Goal: Task Accomplishment & Management: Use online tool/utility

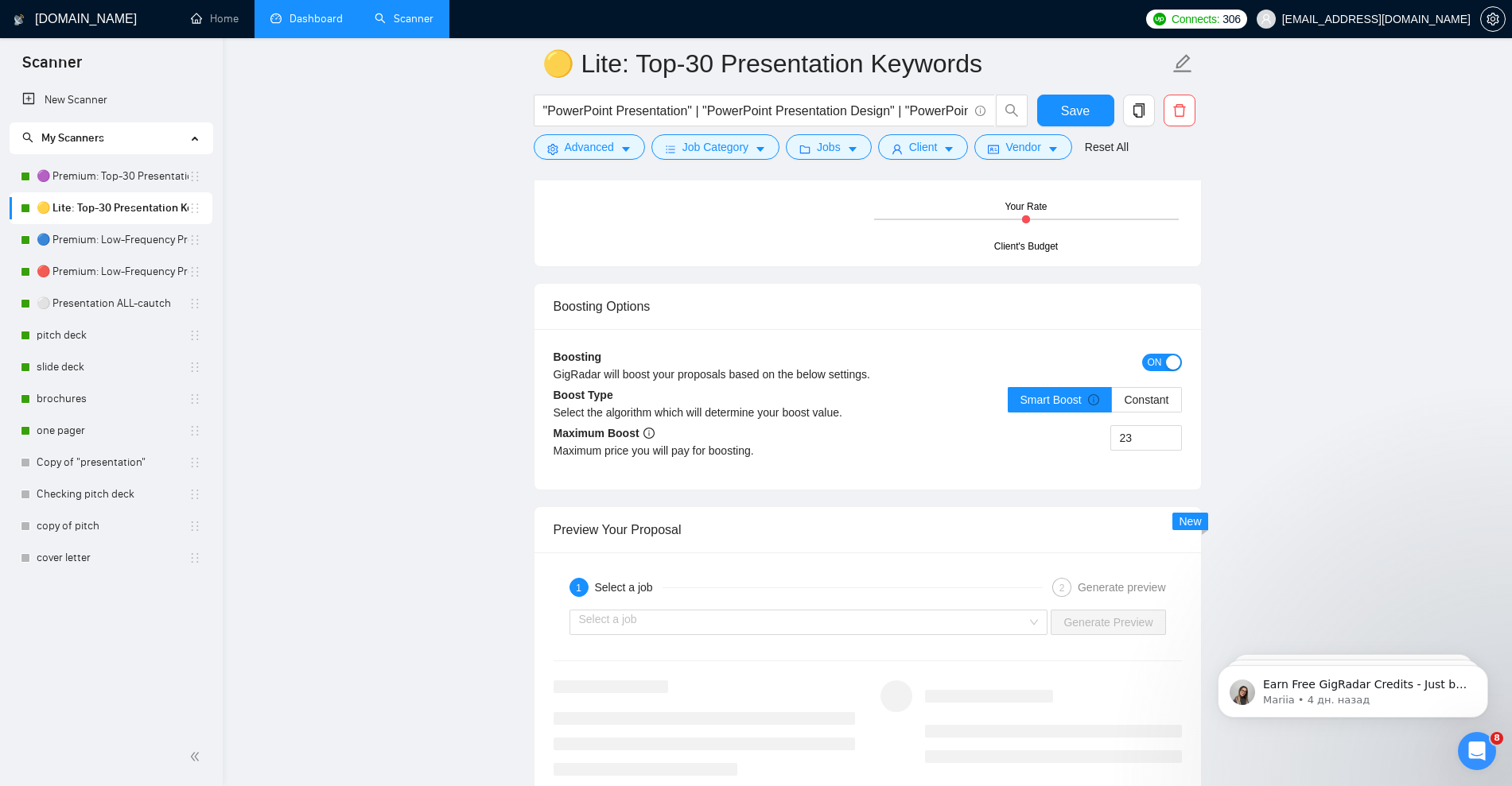
click at [321, 15] on link "Dashboard" at bounding box center [306, 19] width 72 height 14
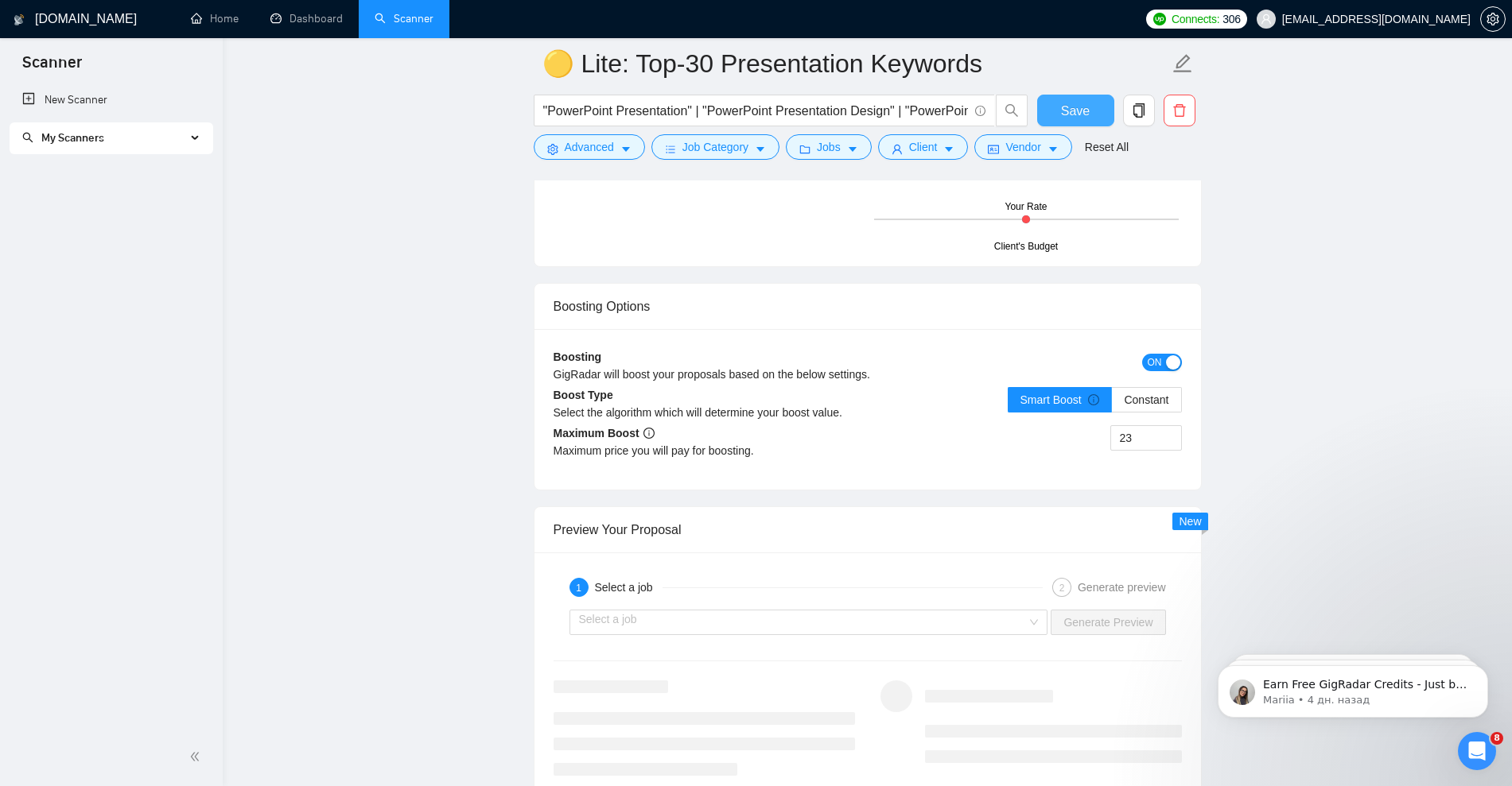
click at [1076, 121] on button "Save" at bounding box center [1076, 111] width 77 height 32
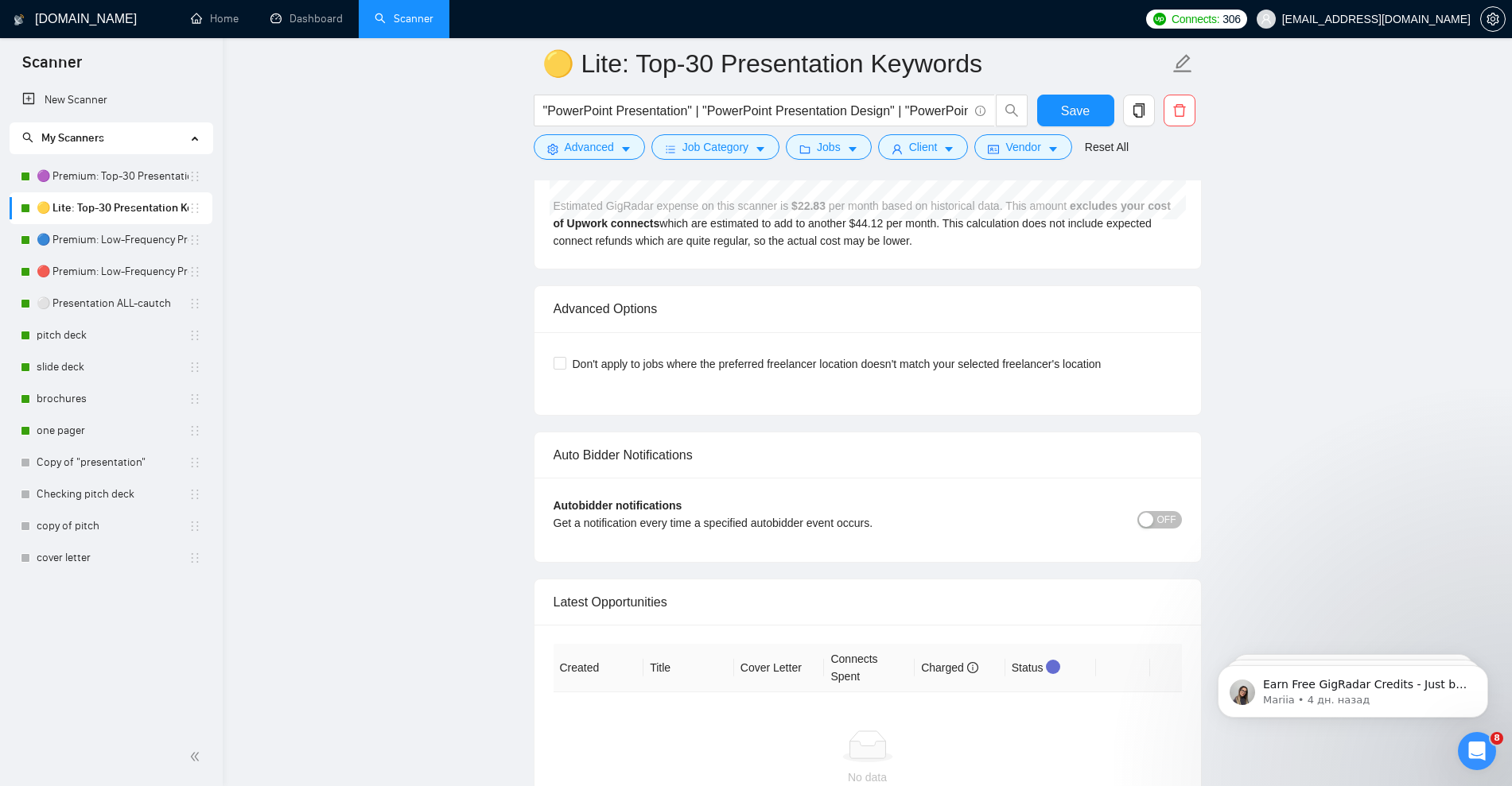
scroll to position [3563, 0]
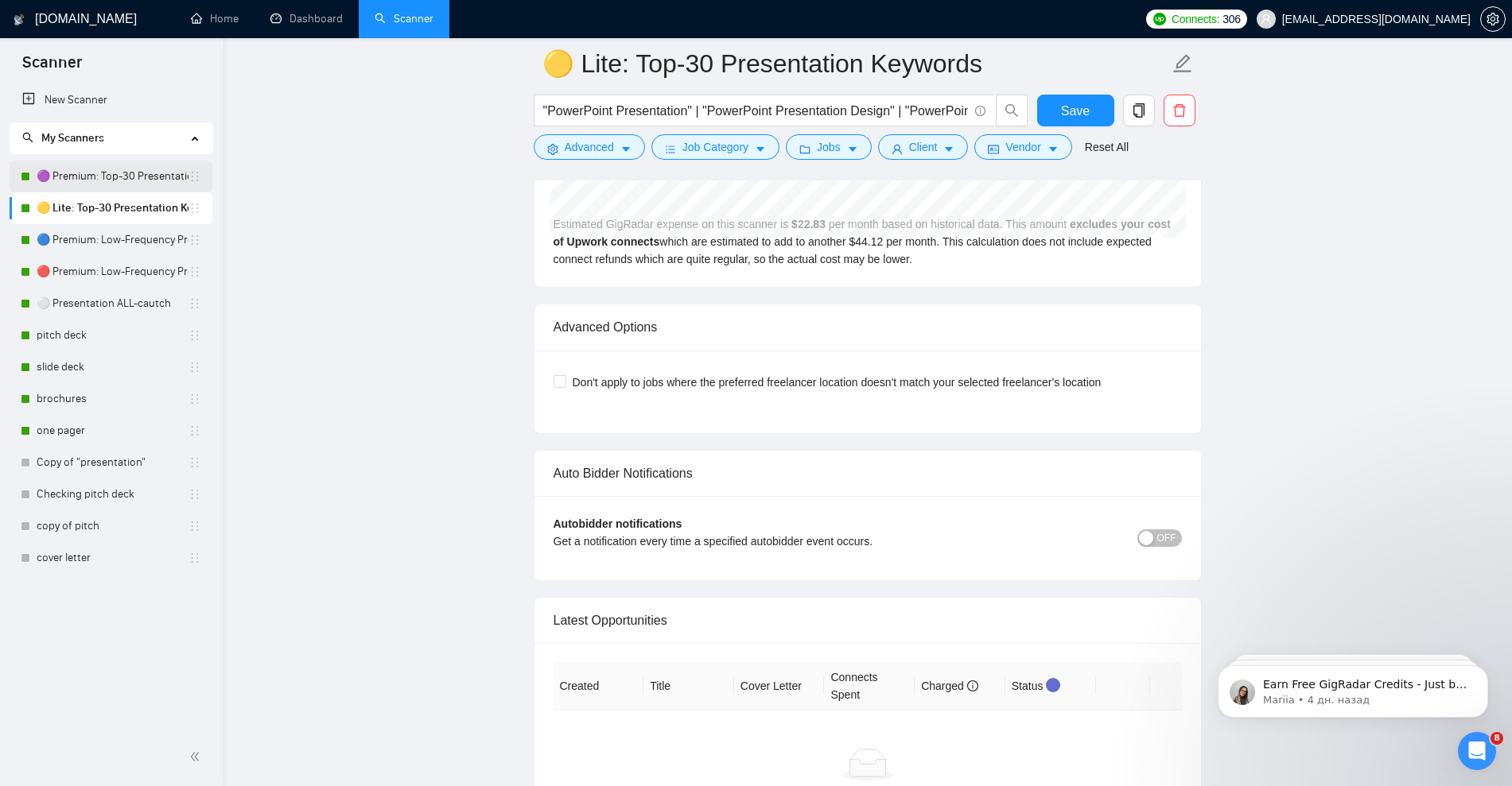
click at [98, 178] on link "🟣 Premium: Top-30 Presentation Keywords" at bounding box center [113, 176] width 152 height 32
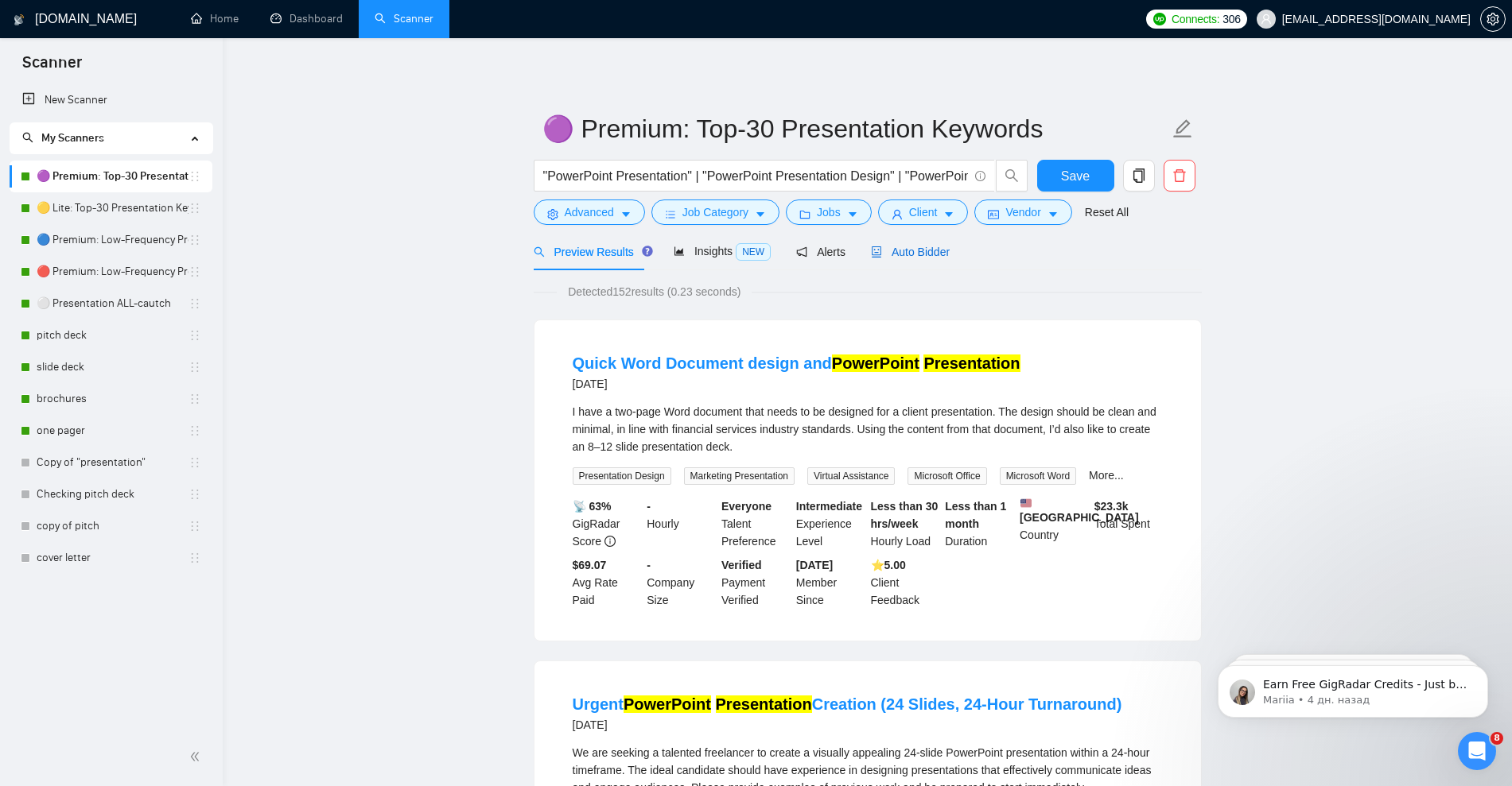
click at [903, 252] on span "Auto Bidder" at bounding box center [911, 251] width 79 height 13
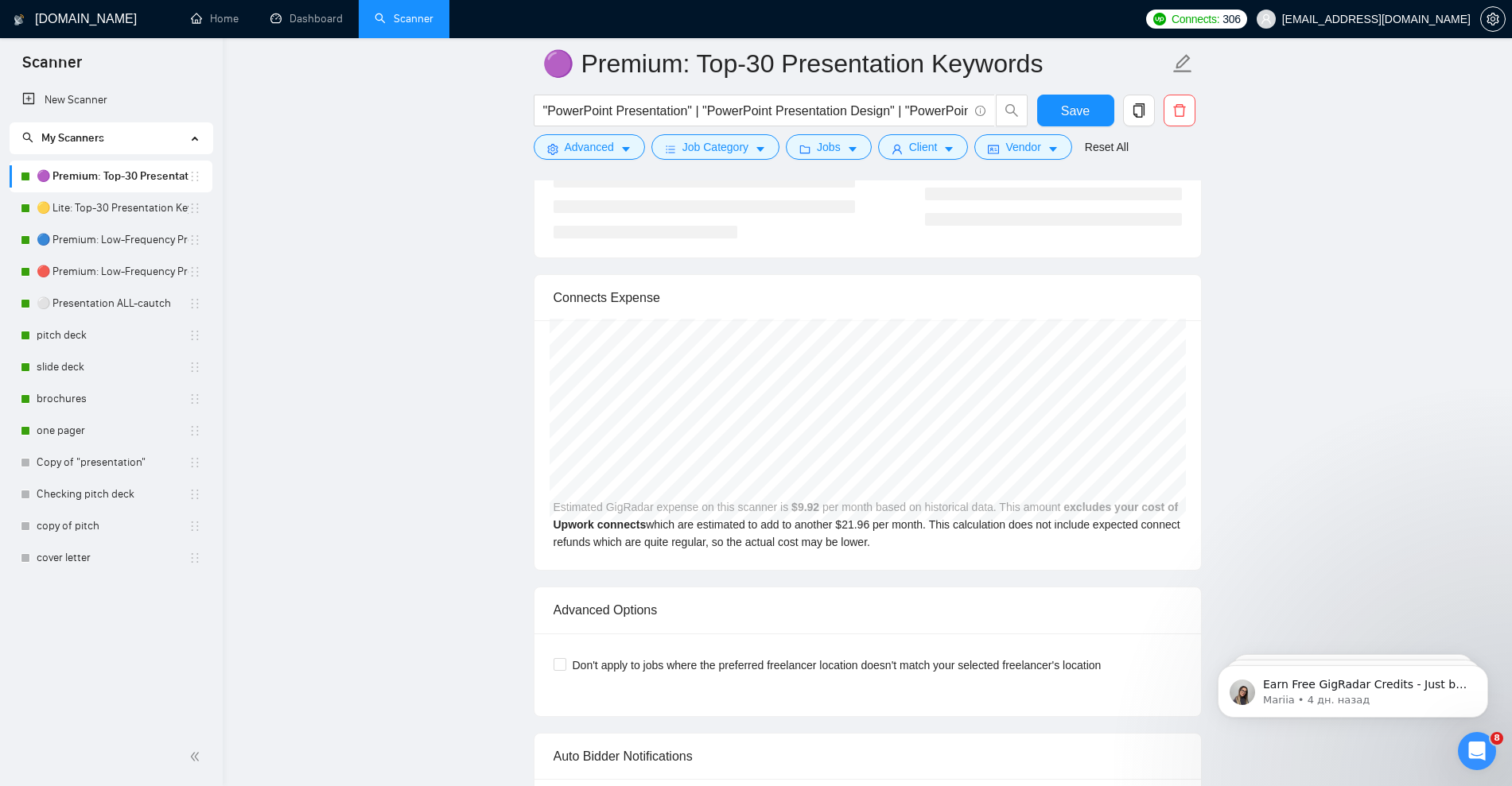
scroll to position [3762, 0]
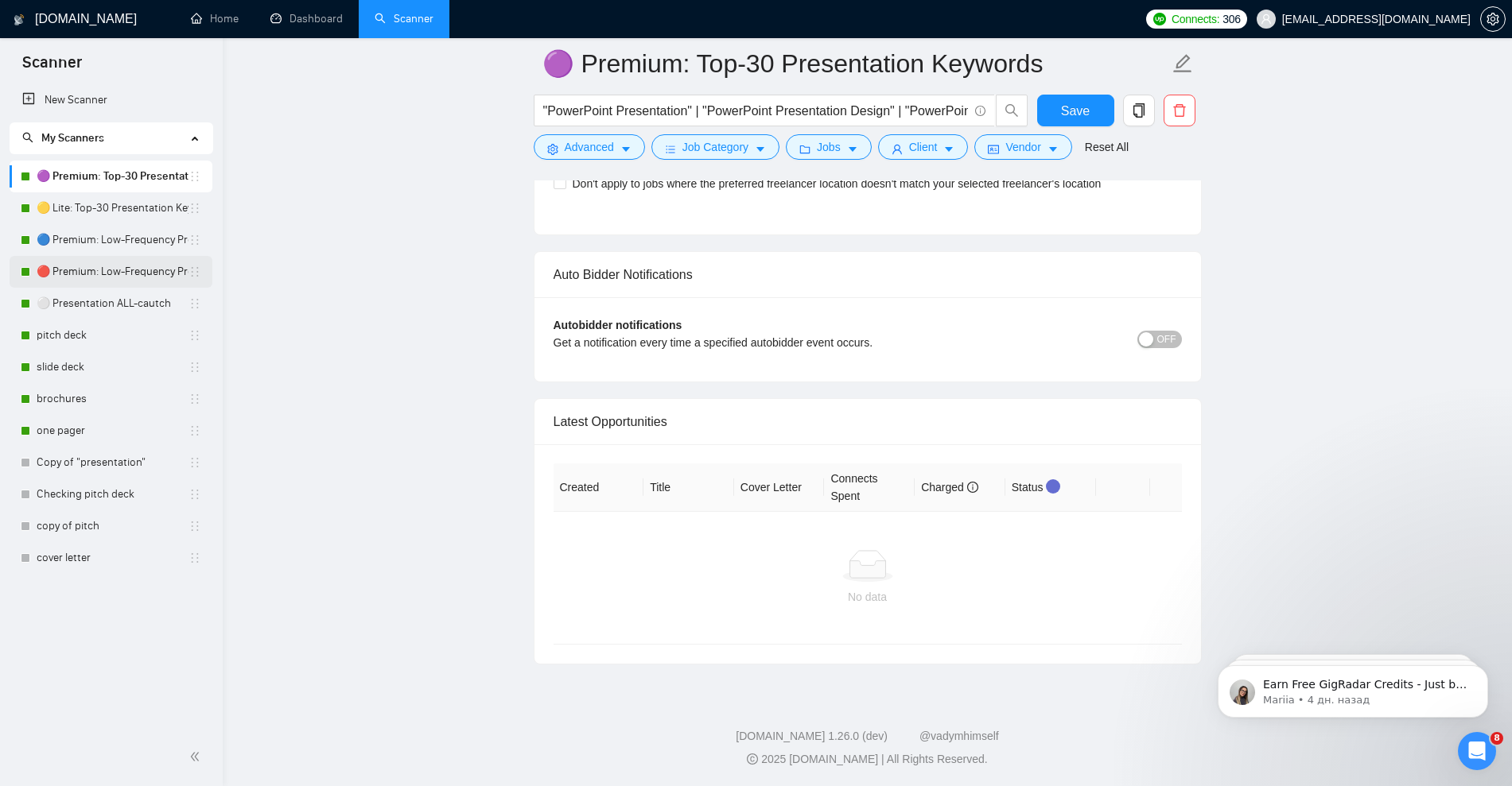
click at [88, 268] on link "🔴 Premium: Low-Frequency Presentations" at bounding box center [113, 272] width 152 height 32
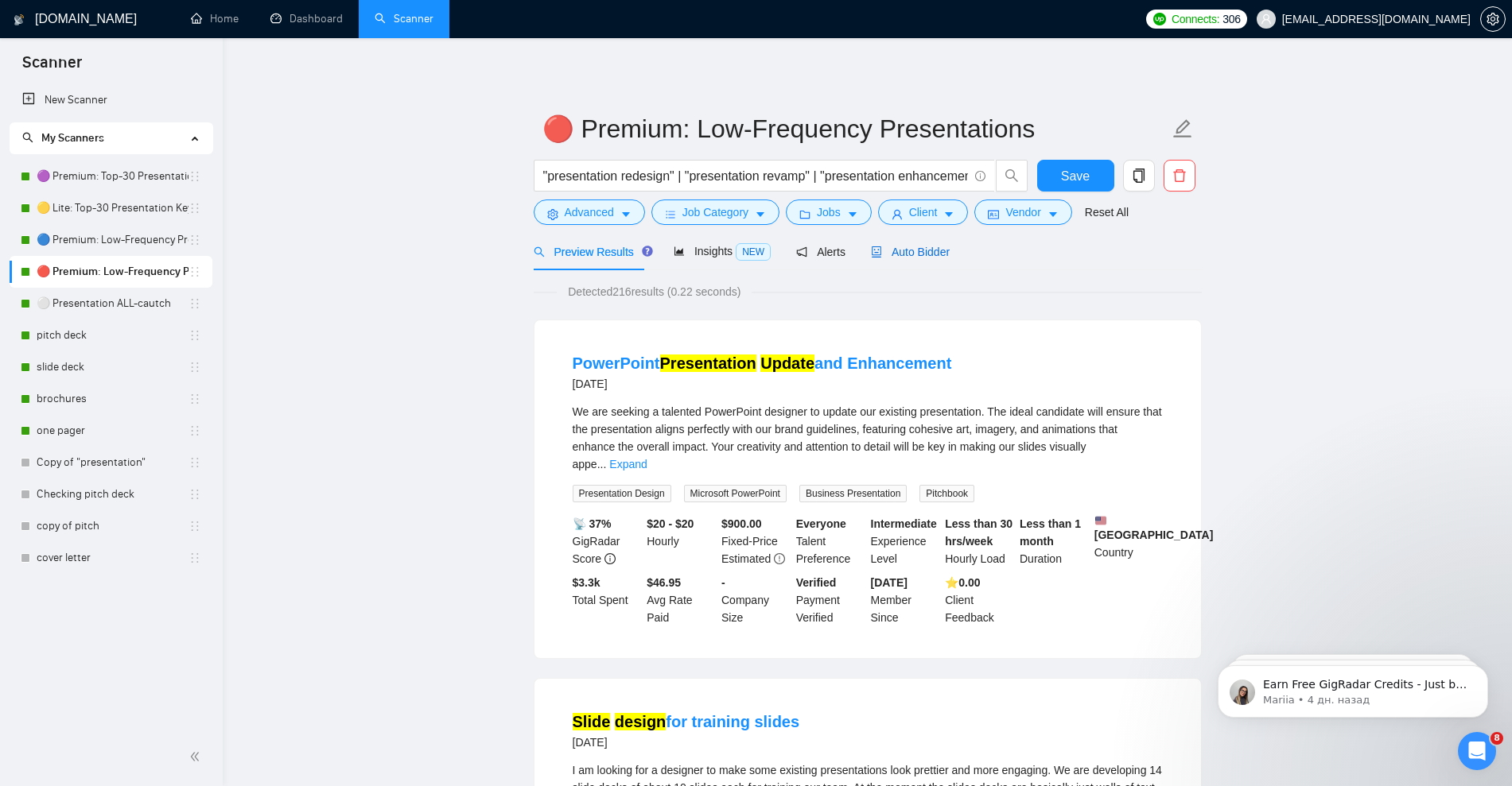
click at [924, 246] on span "Auto Bidder" at bounding box center [911, 251] width 79 height 13
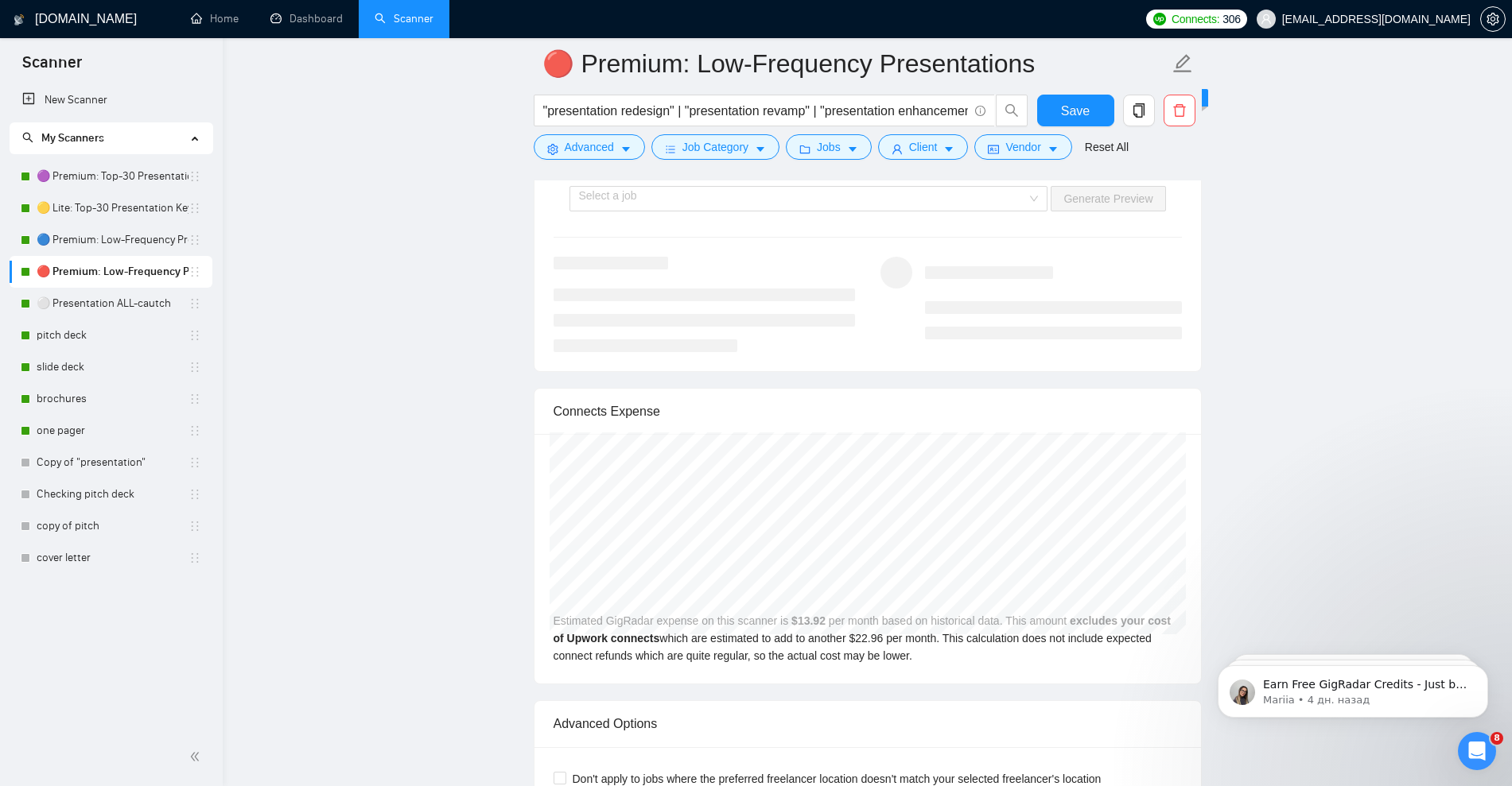
scroll to position [3090, 0]
drag, startPoint x: 100, startPoint y: 238, endPoint x: 513, endPoint y: 317, distance: 420.5
click at [100, 239] on link "🔵 Premium: Low-Frequency Presentations" at bounding box center [113, 240] width 152 height 32
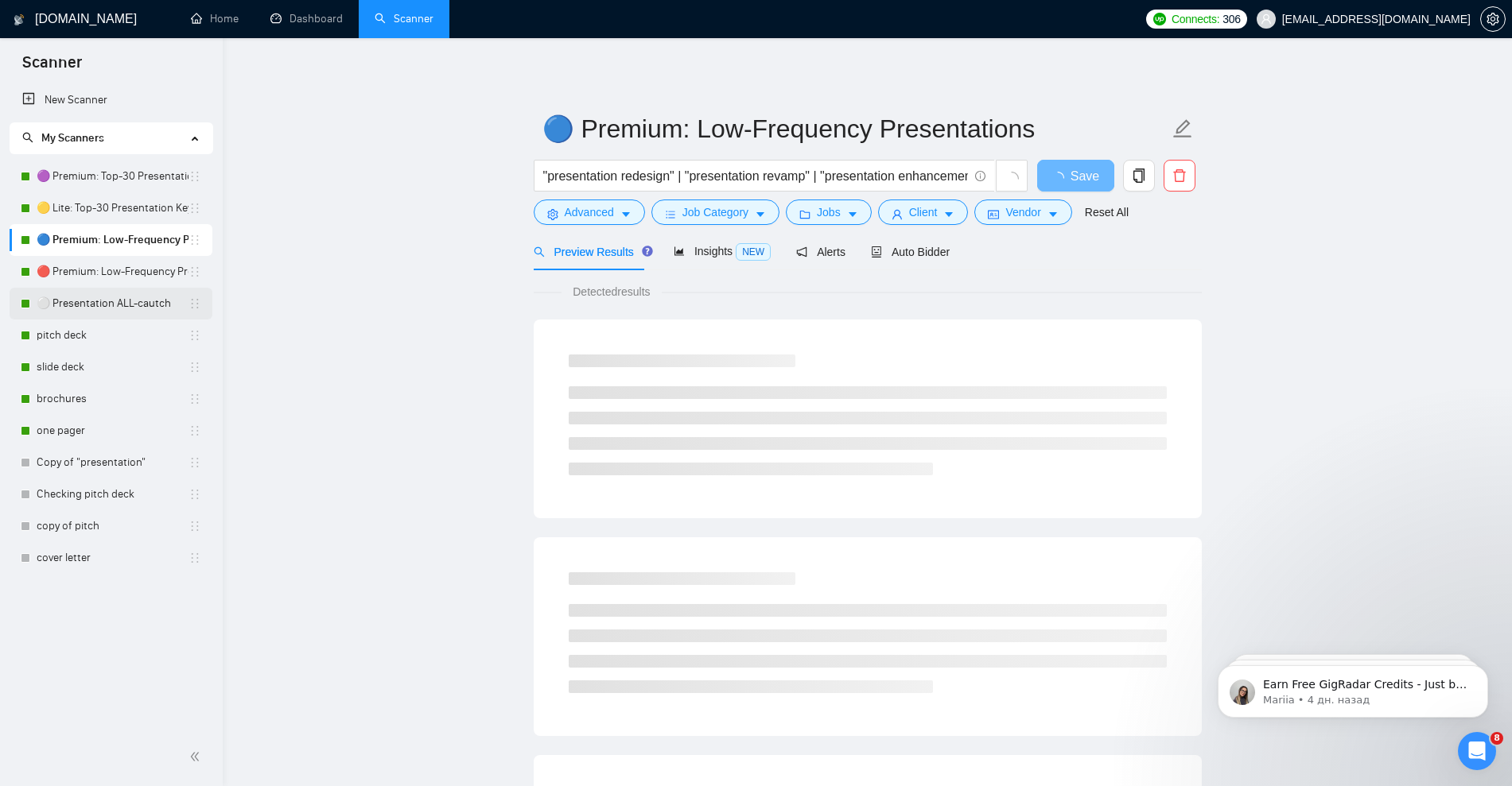
click at [93, 306] on link "⚪ Presentation ALL-cautch" at bounding box center [113, 304] width 152 height 32
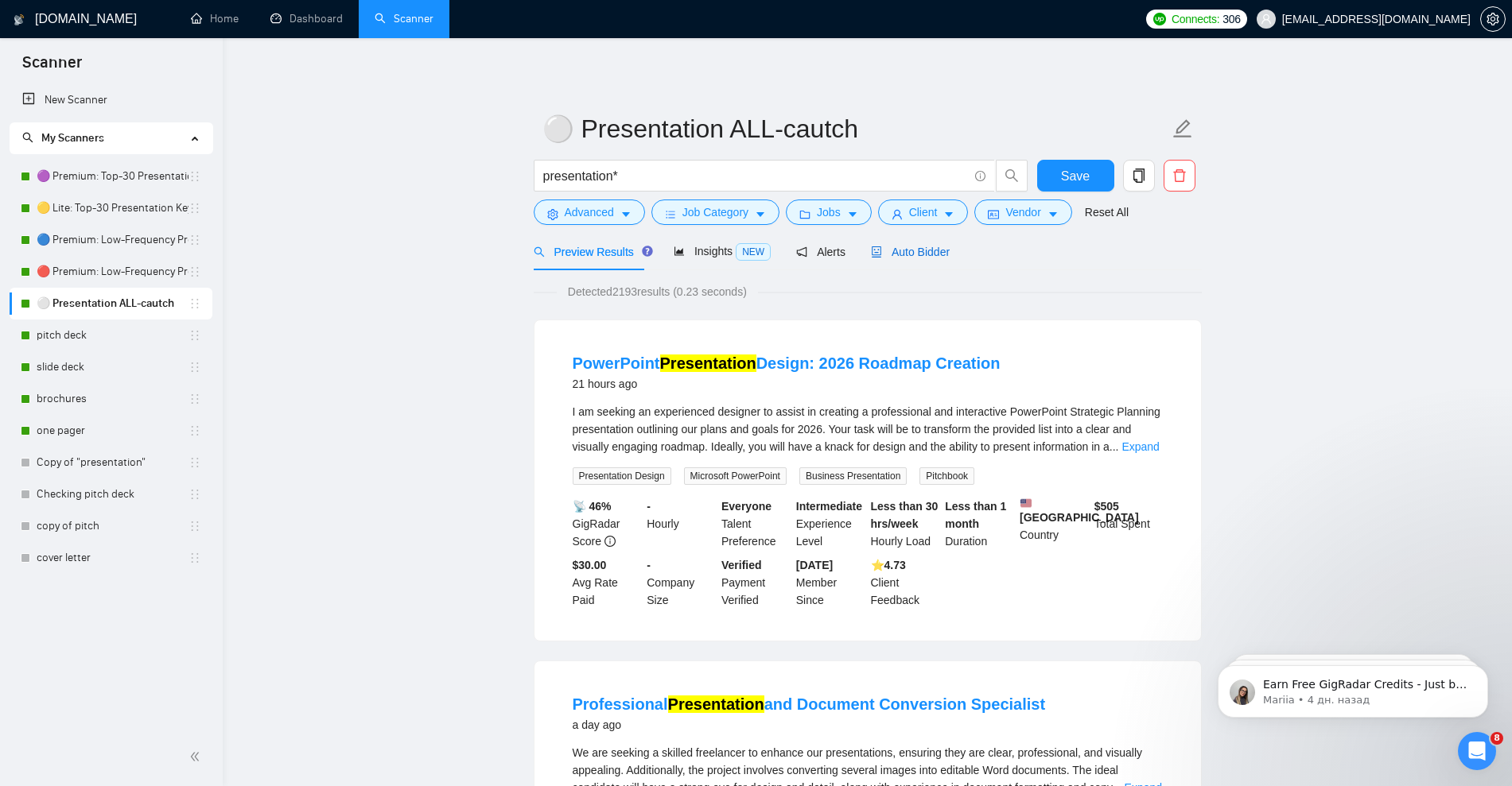
click at [906, 250] on span "Auto Bidder" at bounding box center [911, 251] width 79 height 13
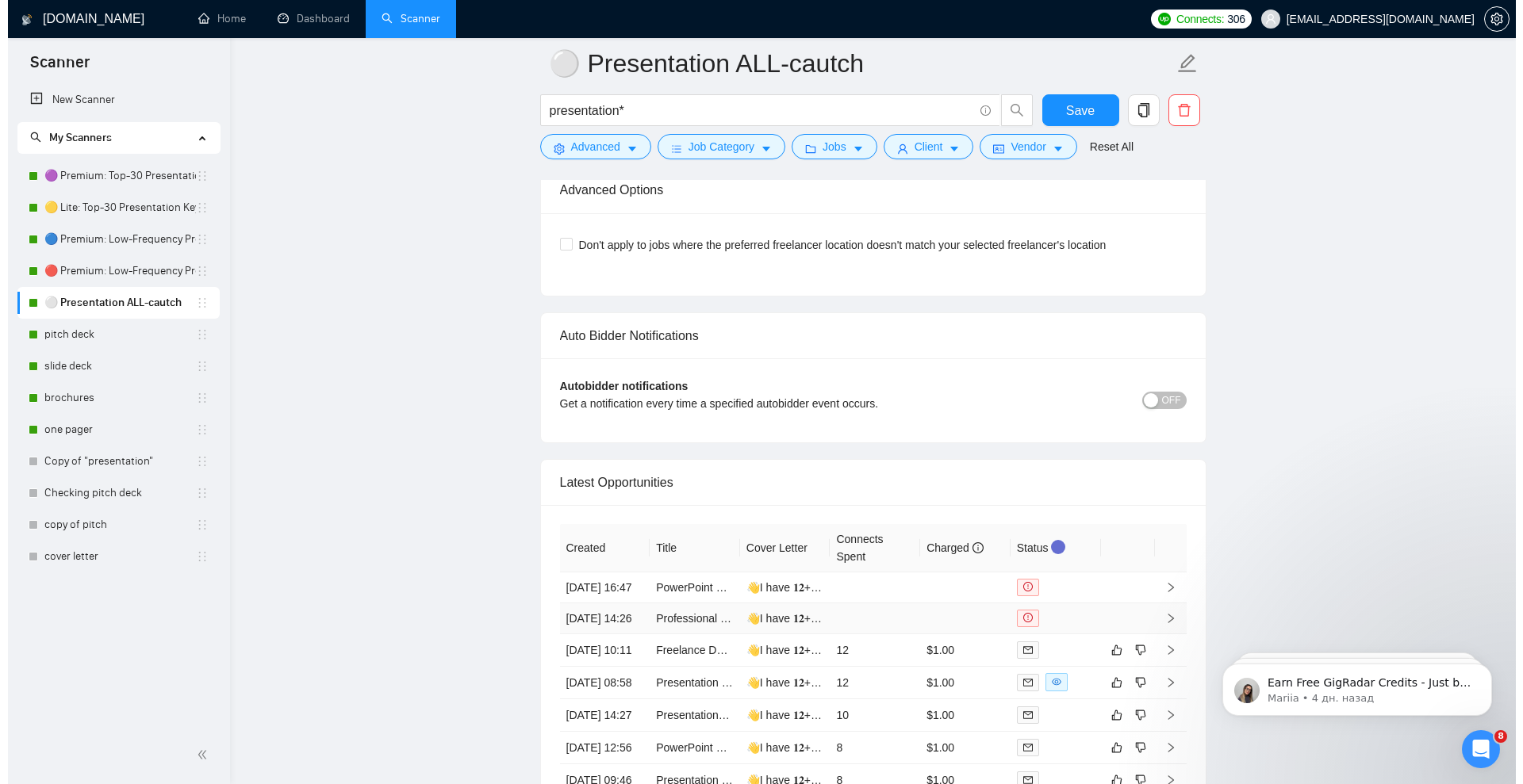
scroll to position [3762, 0]
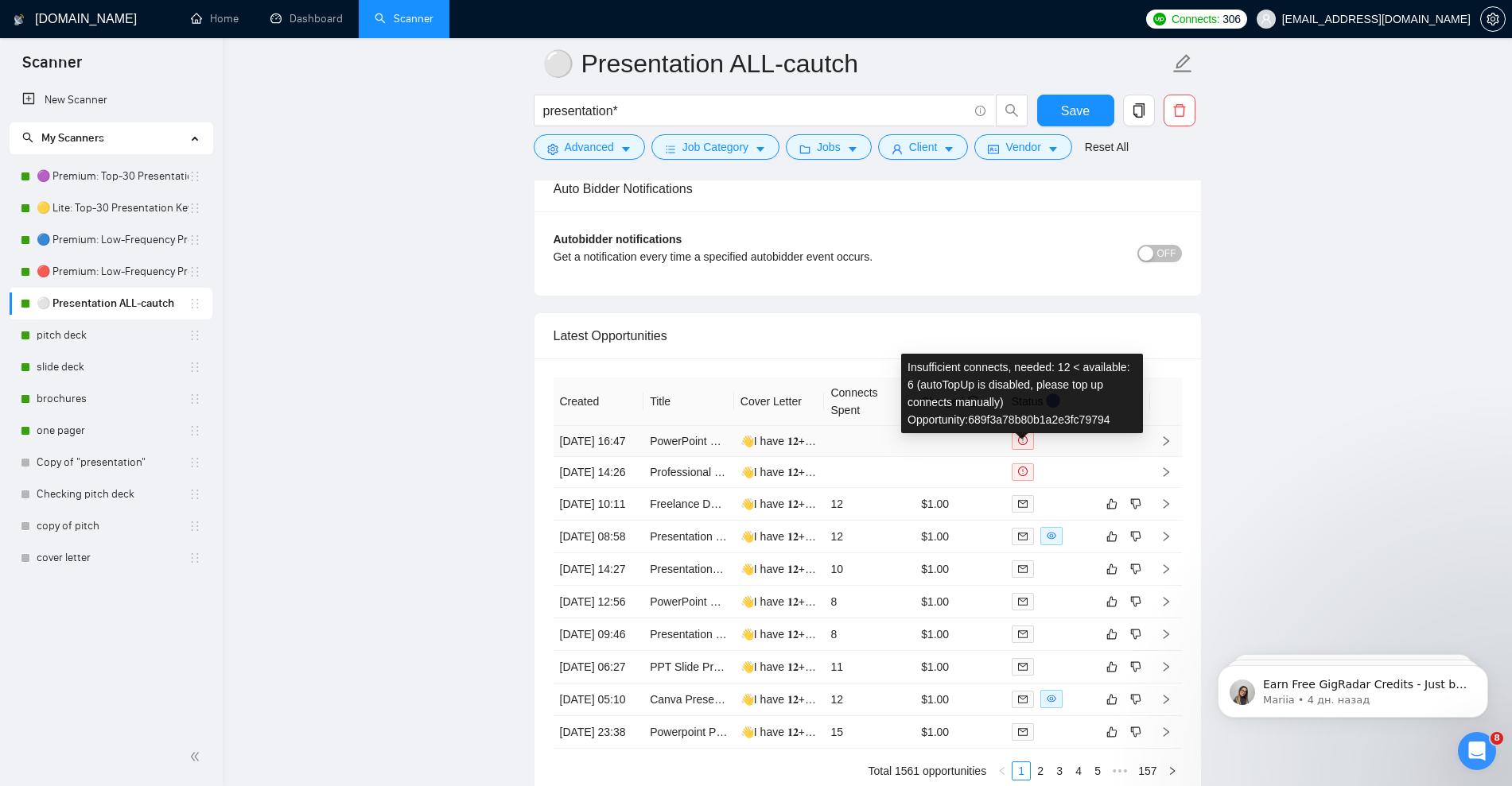
click at [1021, 445] on icon "exclamation-circle" at bounding box center [1023, 441] width 10 height 10
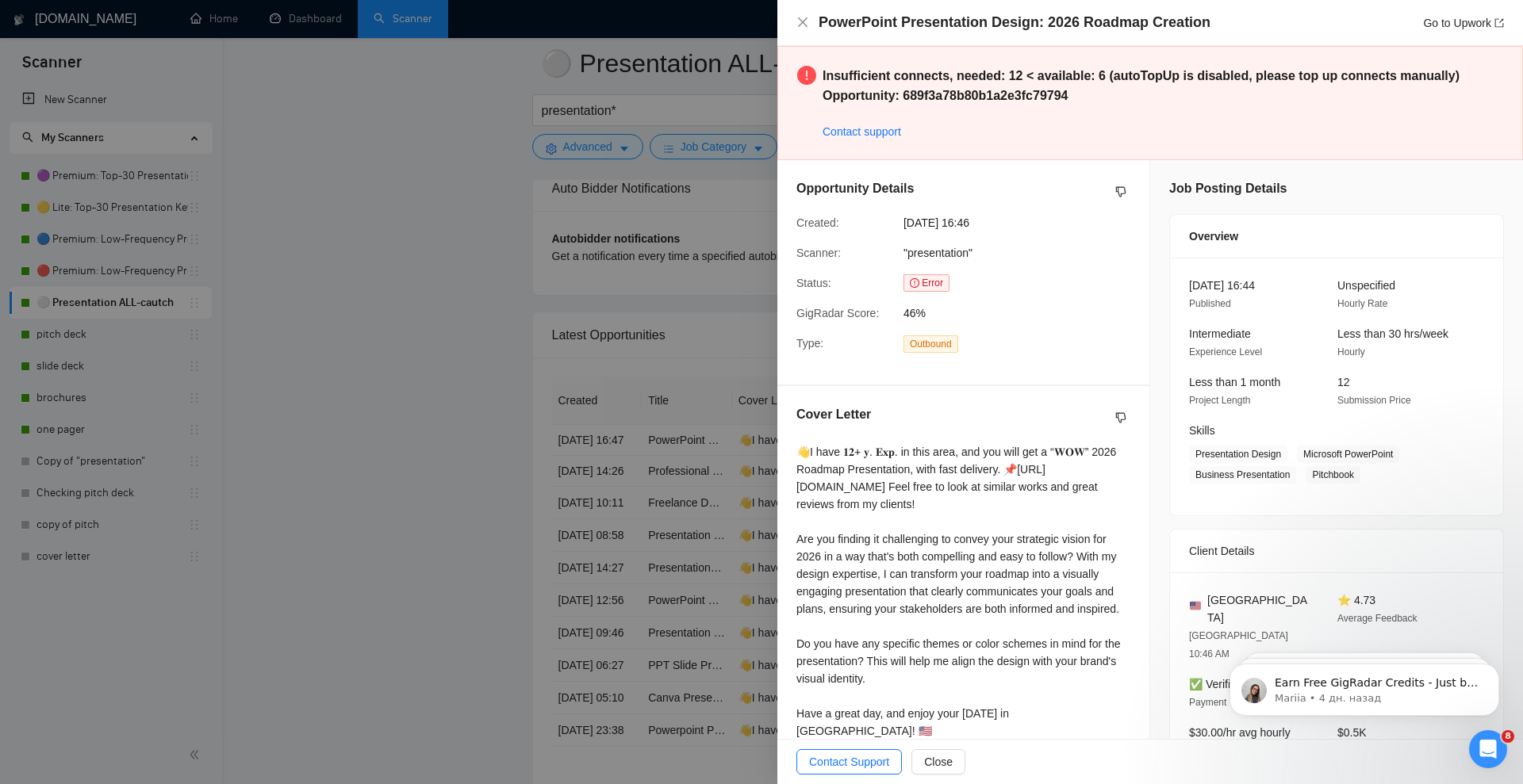
click at [808, 10] on div "PowerPoint Presentation Design: 2026 Roadmap Creation Go to Upwork" at bounding box center [1150, 23] width 746 height 46
click at [808, 23] on icon "close" at bounding box center [802, 22] width 13 height 13
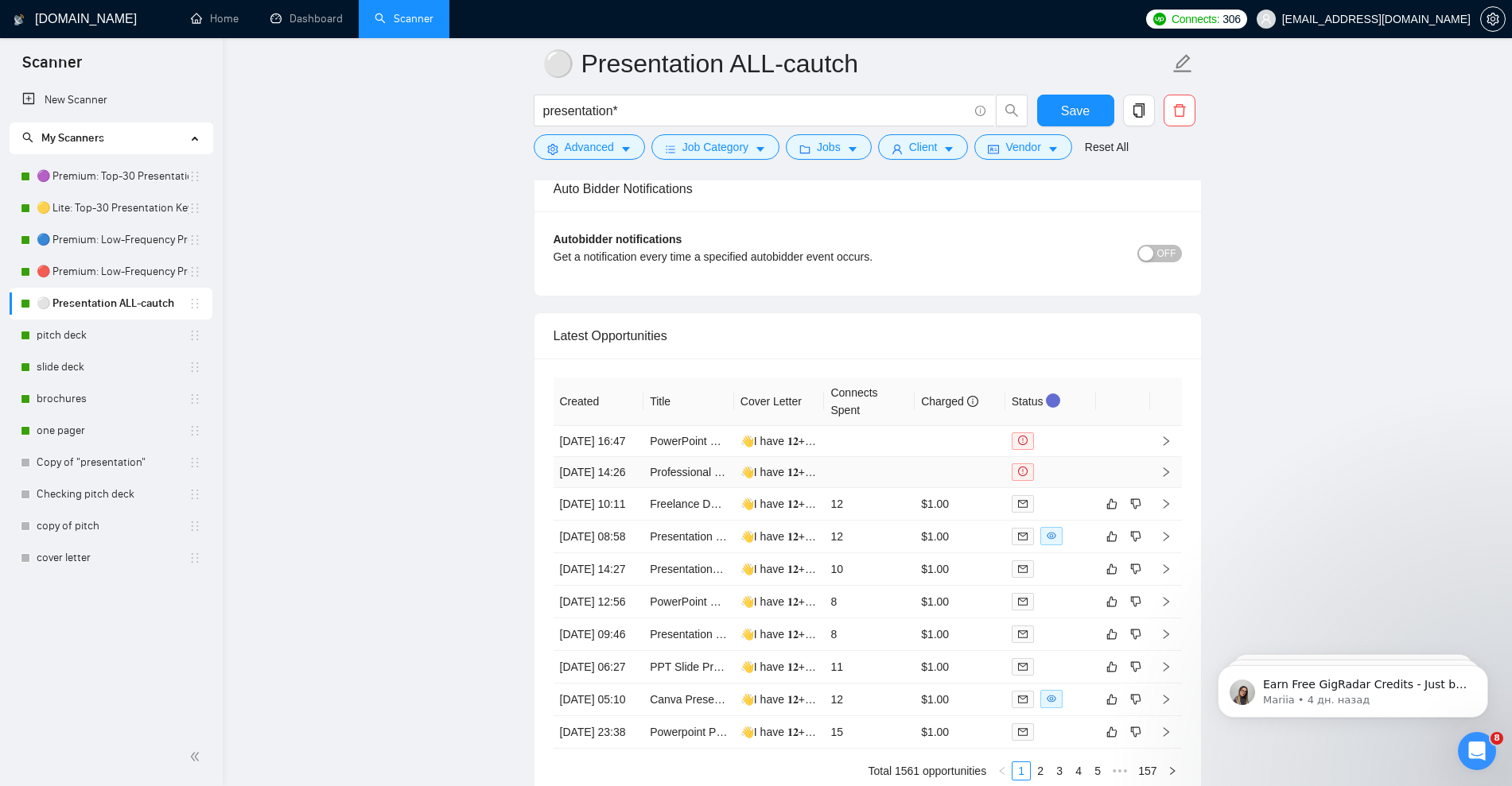
click at [1168, 478] on icon "right" at bounding box center [1165, 472] width 11 height 11
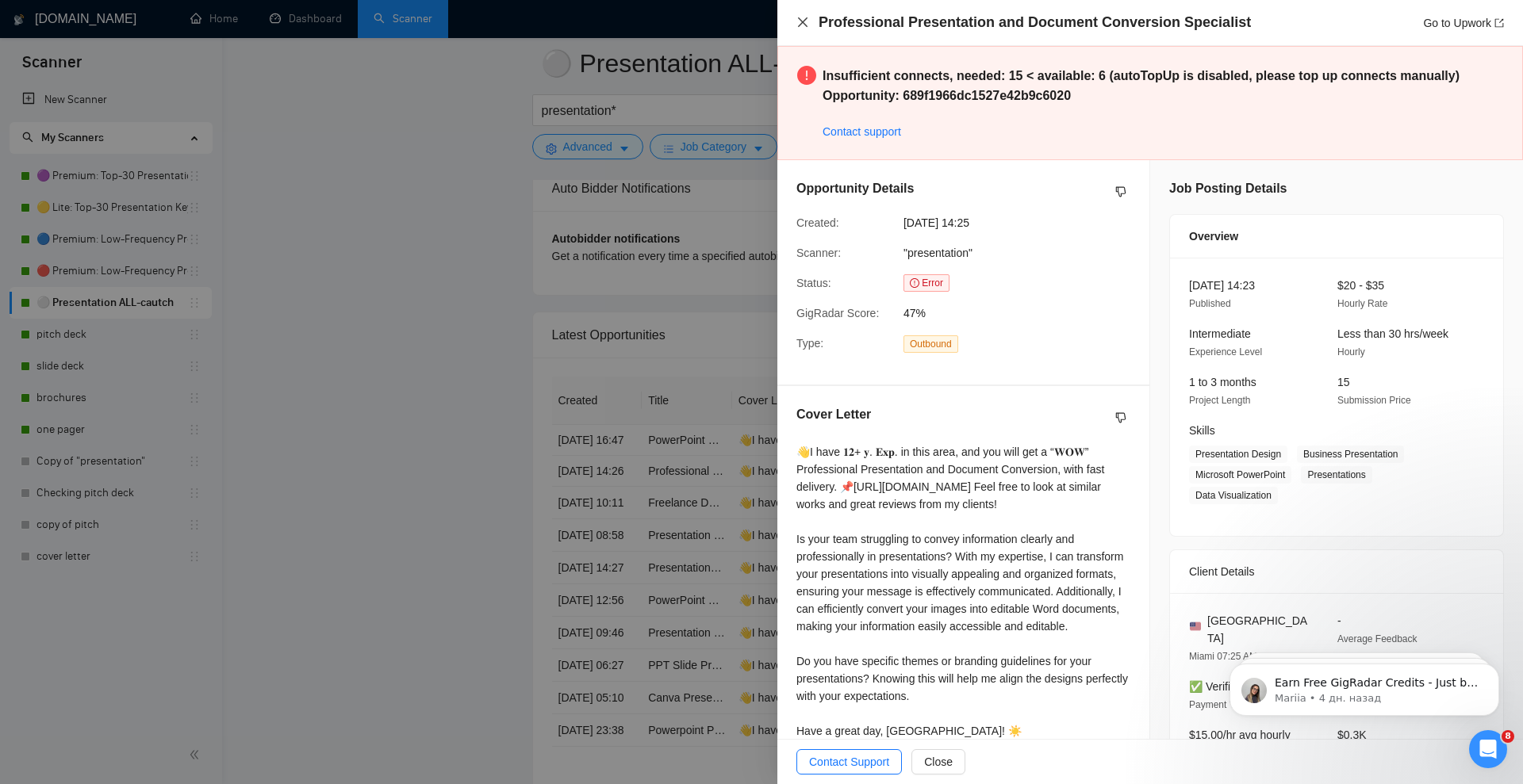
drag, startPoint x: 796, startPoint y: 21, endPoint x: 715, endPoint y: 92, distance: 107.7
click at [796, 21] on icon "close" at bounding box center [802, 22] width 13 height 13
